Goal: Task Accomplishment & Management: Use online tool/utility

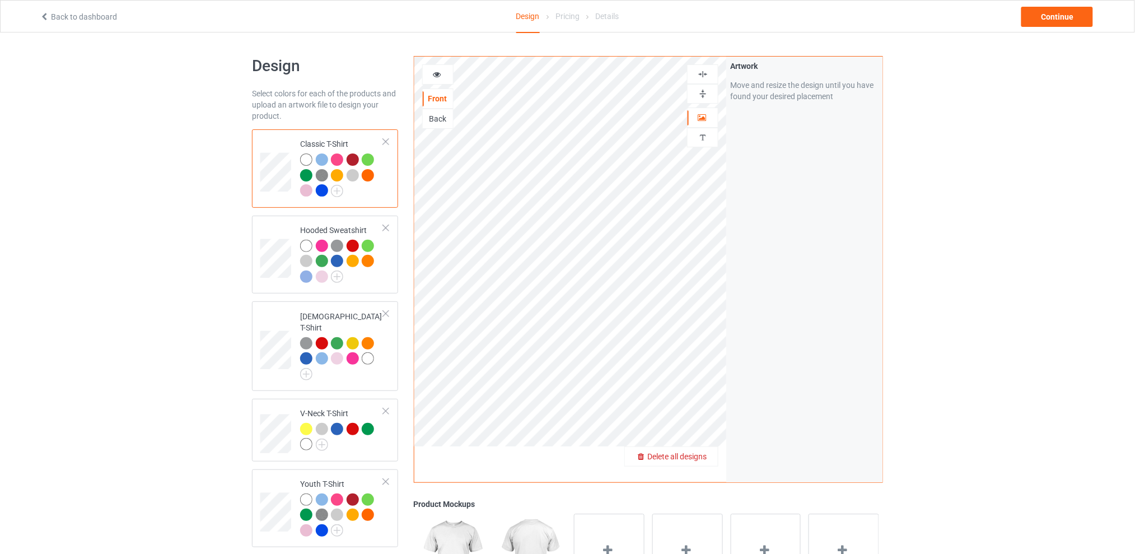
click at [703, 456] on span "Delete all designs" at bounding box center [676, 456] width 59 height 9
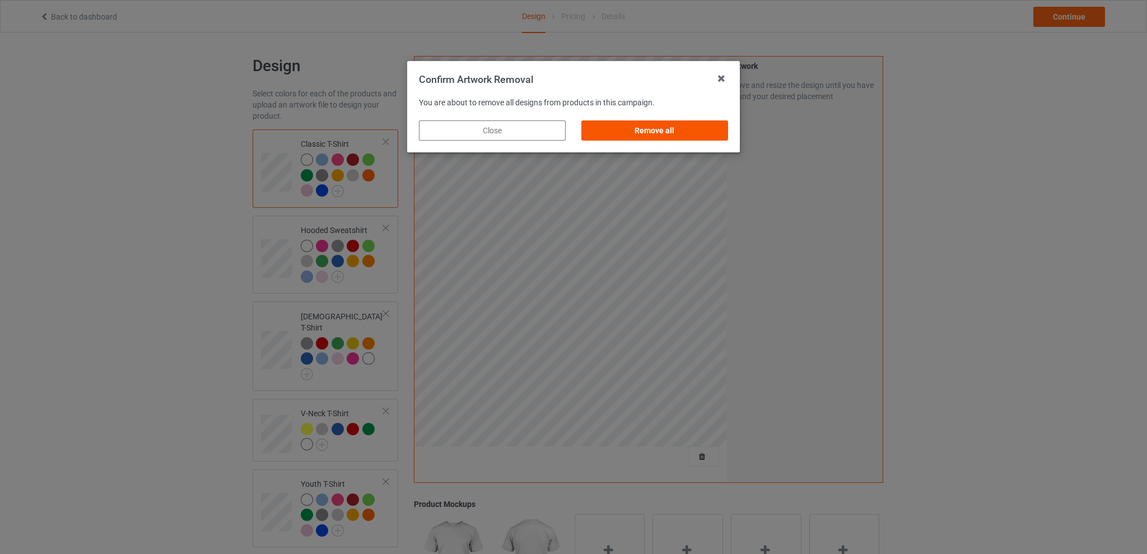
click at [651, 126] on div "Remove all" at bounding box center [654, 130] width 147 height 20
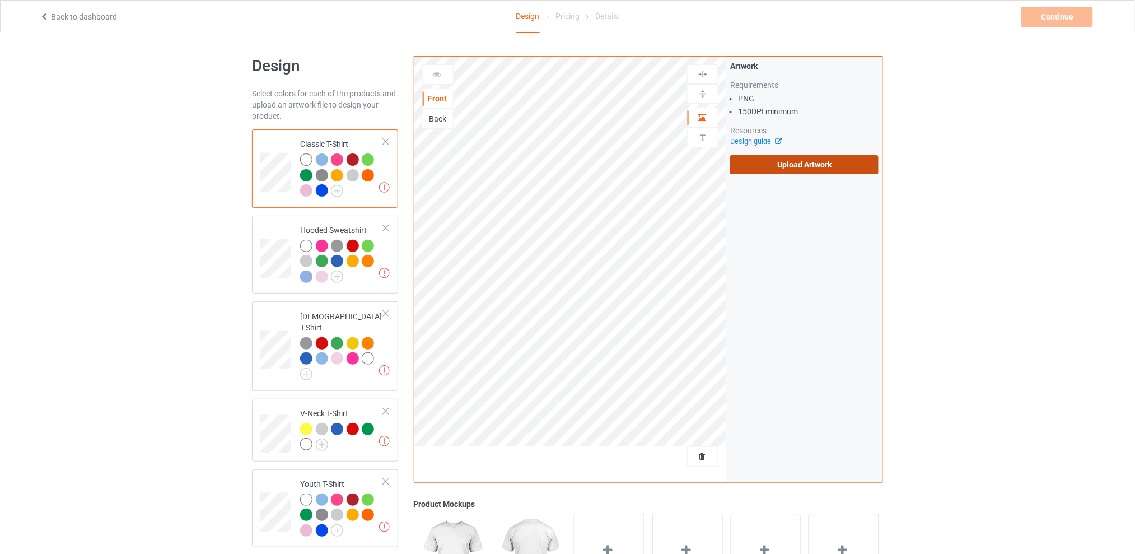
click at [779, 160] on label "Upload Artwork" at bounding box center [804, 164] width 148 height 19
click at [0, 0] on input "Upload Artwork" at bounding box center [0, 0] width 0 height 0
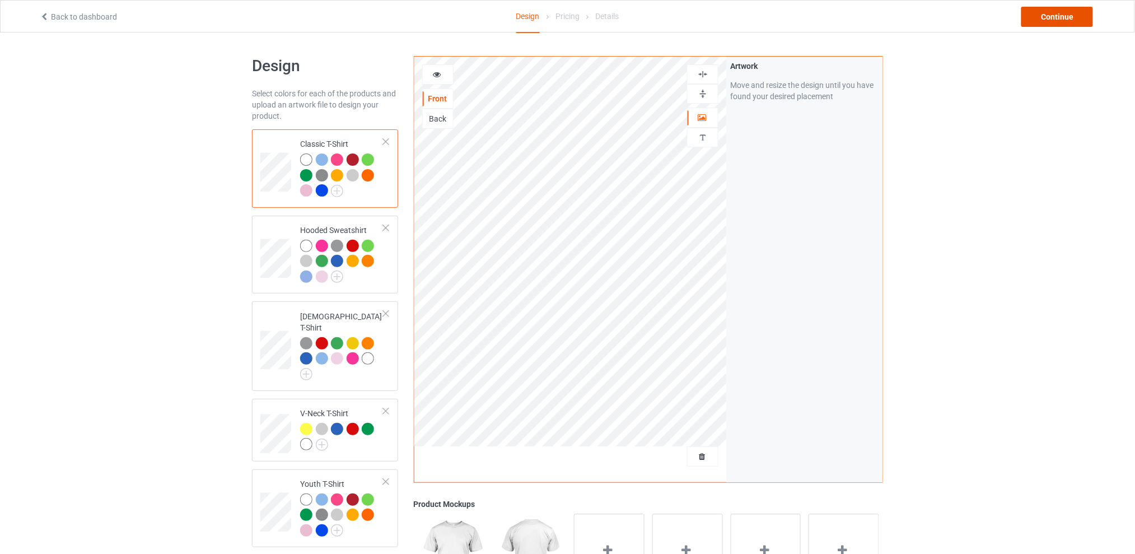
click at [1045, 12] on div "Continue" at bounding box center [1058, 17] width 72 height 20
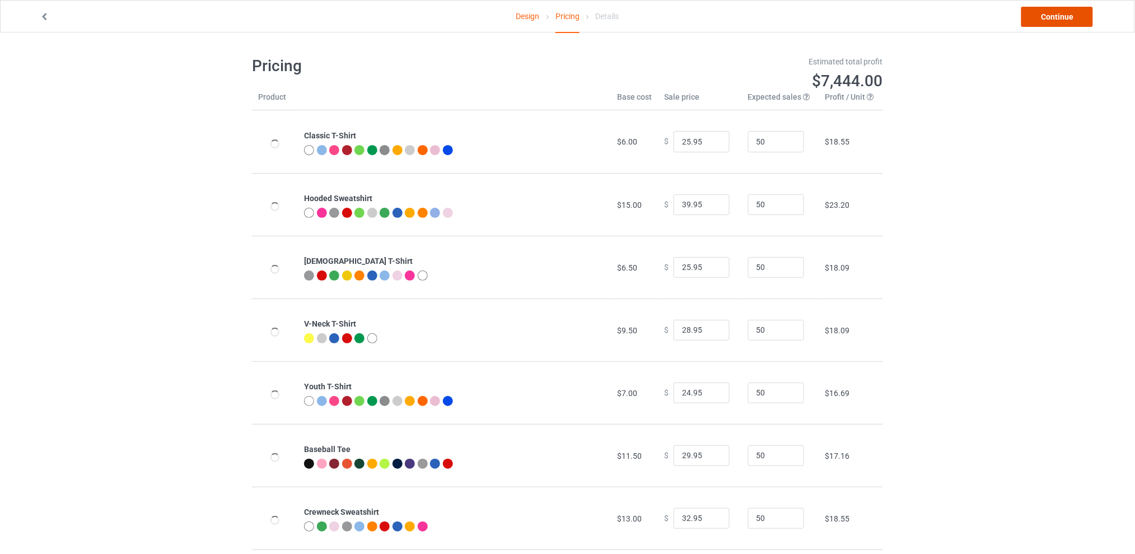
click at [1033, 15] on link "Continue" at bounding box center [1058, 17] width 72 height 20
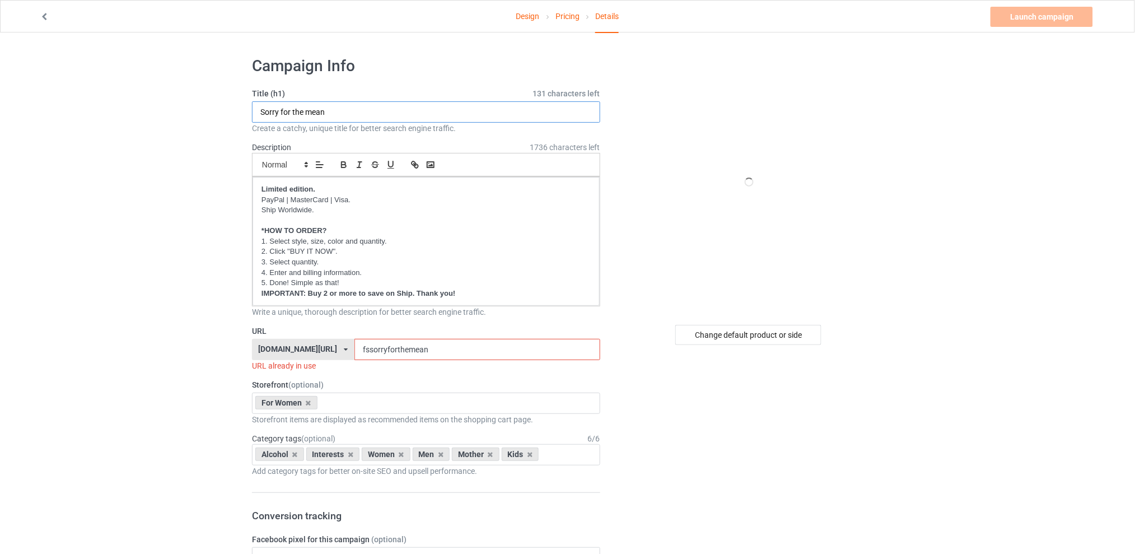
drag, startPoint x: 346, startPoint y: 112, endPoint x: 221, endPoint y: 111, distance: 124.3
type input "I'm not clumsy"
drag, startPoint x: 445, startPoint y: 353, endPoint x: 339, endPoint y: 345, distance: 106.2
click at [339, 345] on div "[DOMAIN_NAME][URL] [DOMAIN_NAME][URL] [DOMAIN_NAME][URL] [DOMAIN_NAME][URL] 5d7…" at bounding box center [426, 349] width 348 height 21
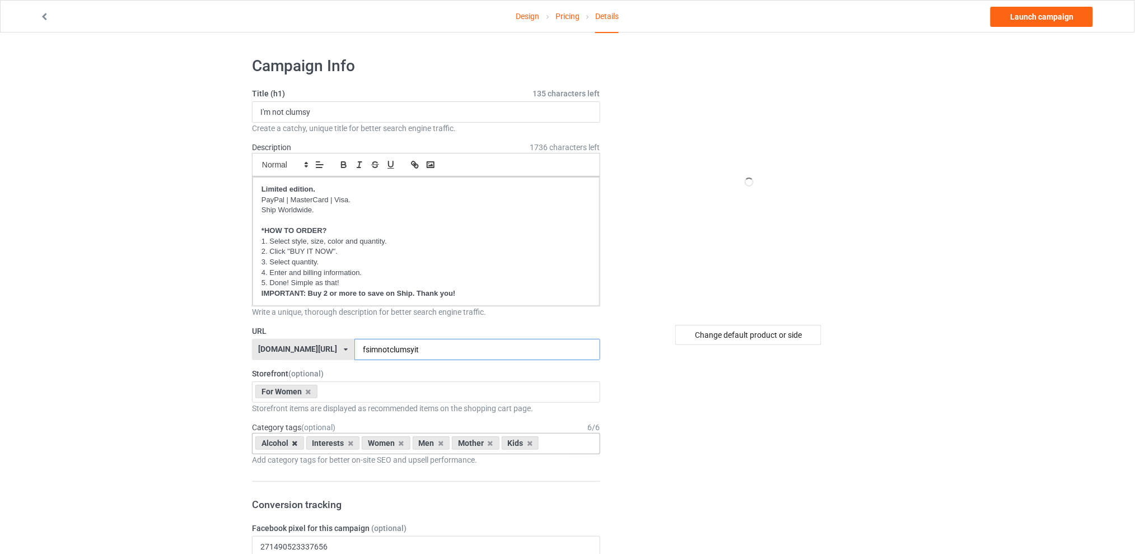
type input "fsimnotclumsyit"
click at [292, 442] on icon at bounding box center [295, 443] width 6 height 7
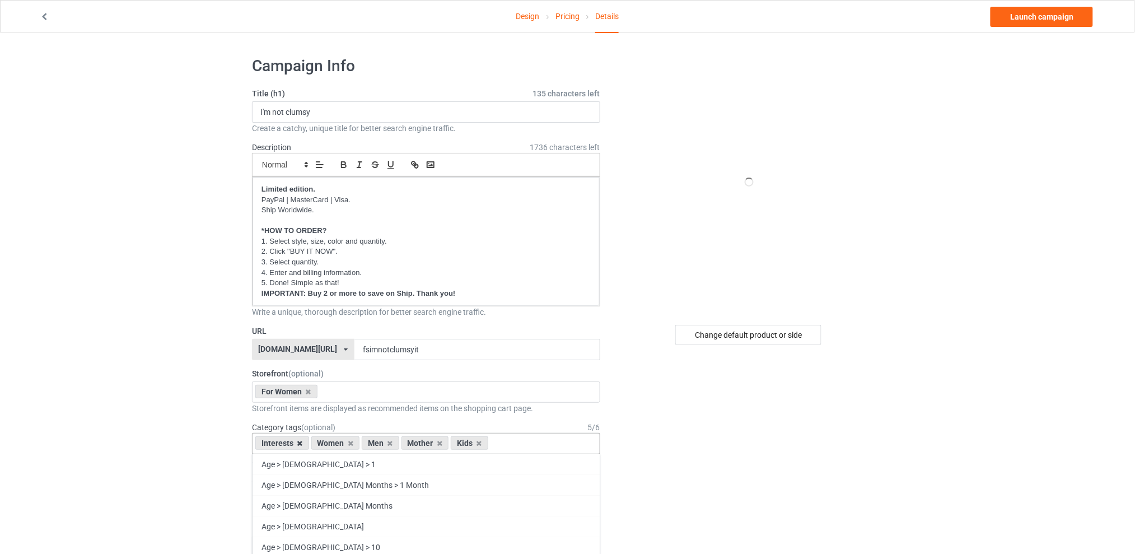
click at [301, 444] on icon at bounding box center [300, 443] width 6 height 7
click at [337, 442] on icon at bounding box center [335, 443] width 6 height 7
click at [346, 445] on icon at bounding box center [345, 443] width 6 height 7
click at [333, 440] on icon at bounding box center [335, 443] width 6 height 7
click at [740, 335] on div "Change default product or side" at bounding box center [748, 335] width 146 height 20
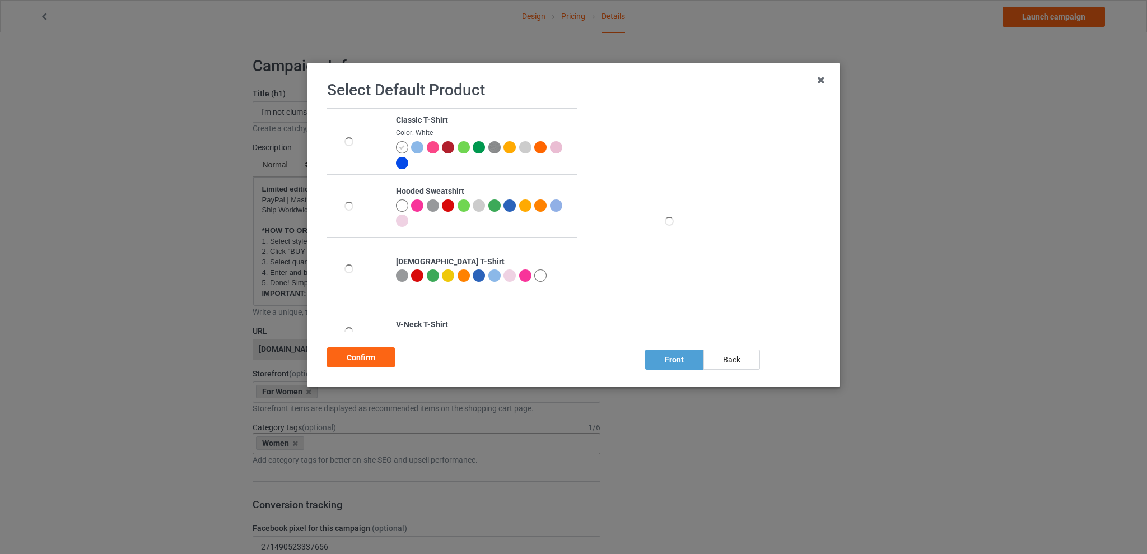
click at [505, 270] on div at bounding box center [510, 275] width 12 height 12
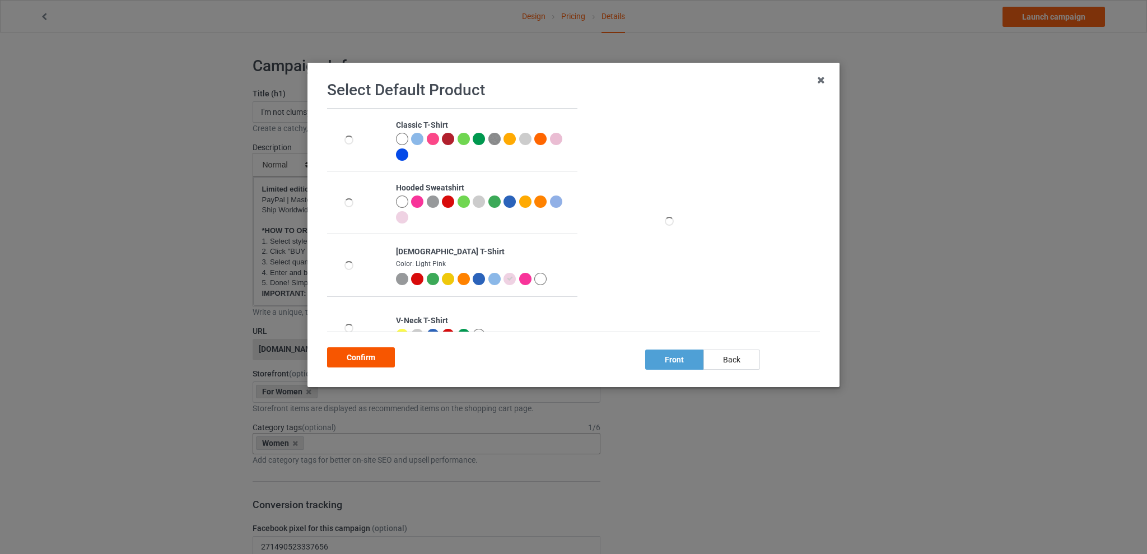
click at [346, 351] on div "Confirm" at bounding box center [361, 357] width 68 height 20
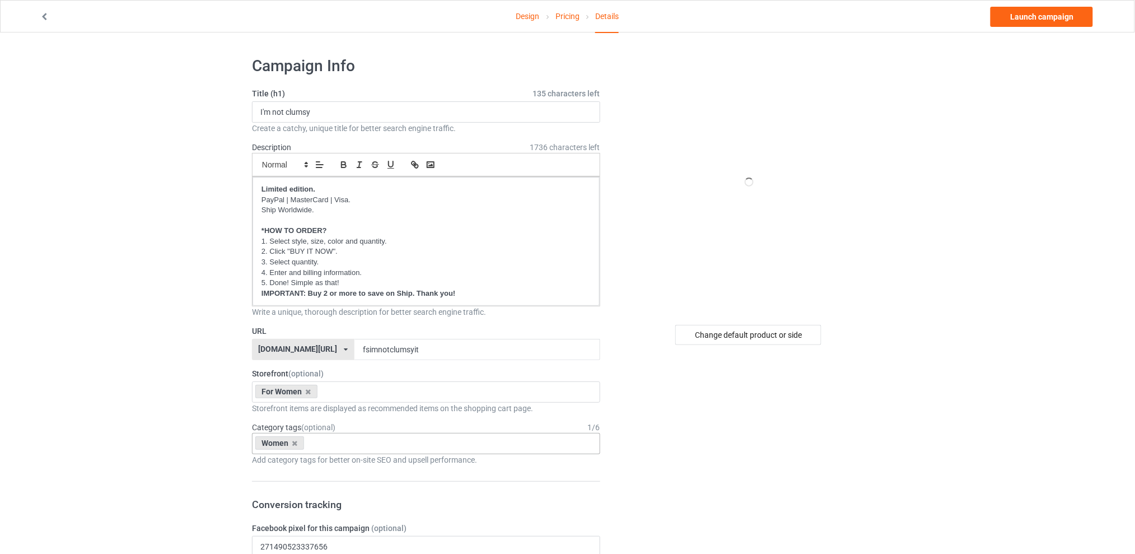
click at [1035, 13] on link "Launch campaign" at bounding box center [1042, 17] width 102 height 20
